Goal: Task Accomplishment & Management: Manage account settings

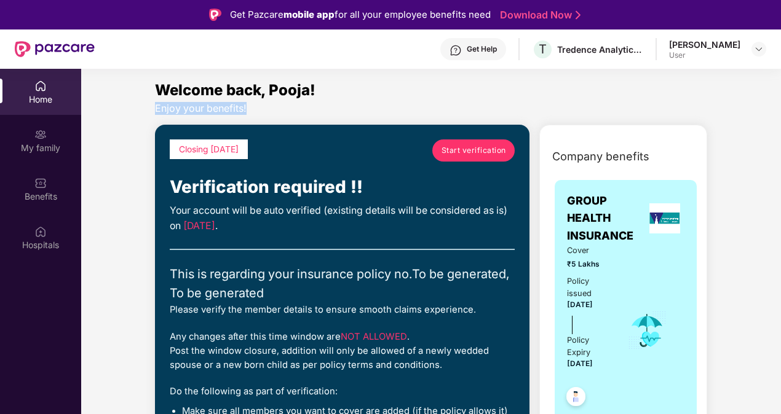
drag, startPoint x: 776, startPoint y: 91, endPoint x: 782, endPoint y: 106, distance: 16.0
click at [780, 106] on html "Get Pazcare mobile app for all your employee benefits need Download Now Get Hel…" at bounding box center [390, 207] width 781 height 414
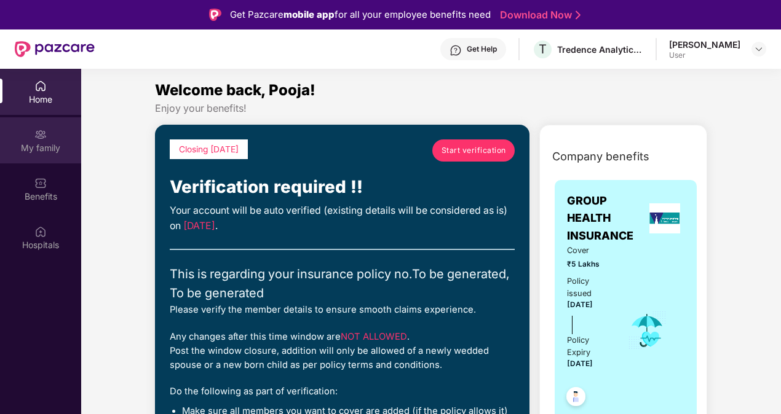
click at [39, 141] on div "My family" at bounding box center [40, 140] width 81 height 46
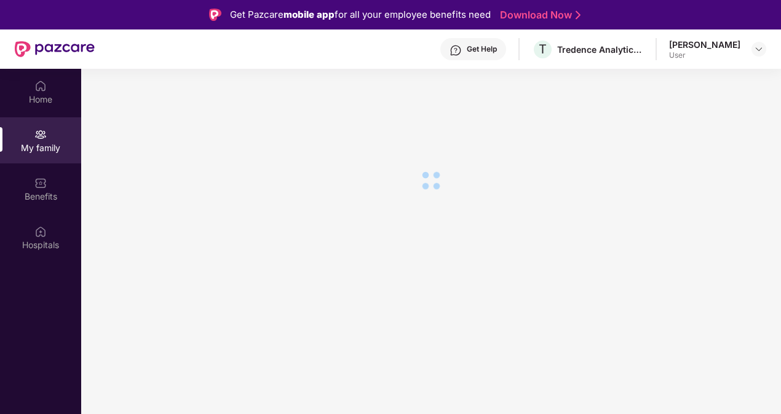
drag, startPoint x: 625, startPoint y: 250, endPoint x: 730, endPoint y: 227, distance: 108.2
click at [730, 227] on section at bounding box center [431, 276] width 700 height 414
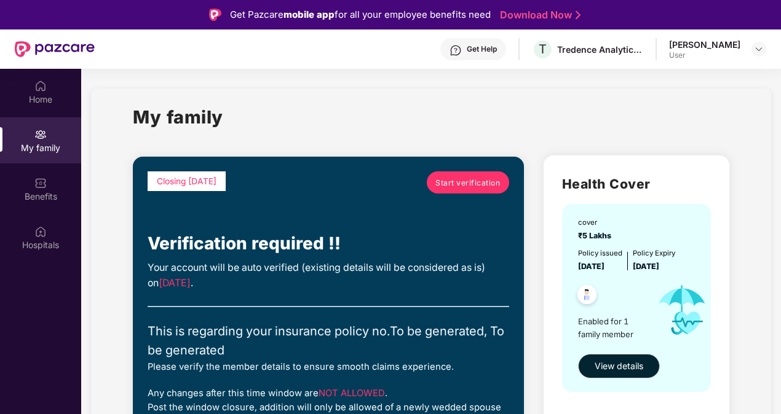
scroll to position [69, 0]
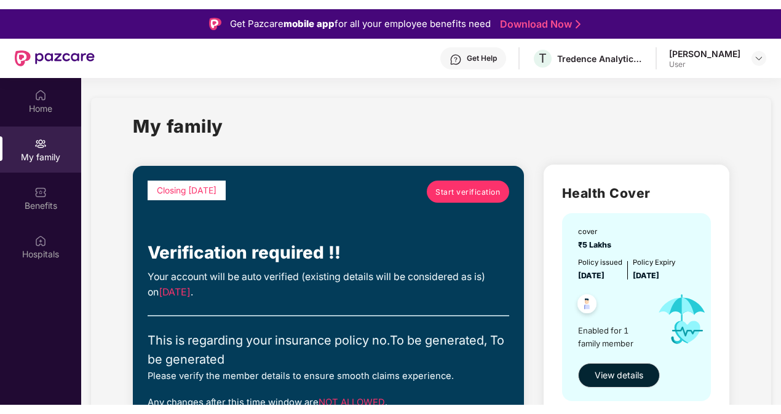
scroll to position [69, 0]
